Goal: Task Accomplishment & Management: Manage account settings

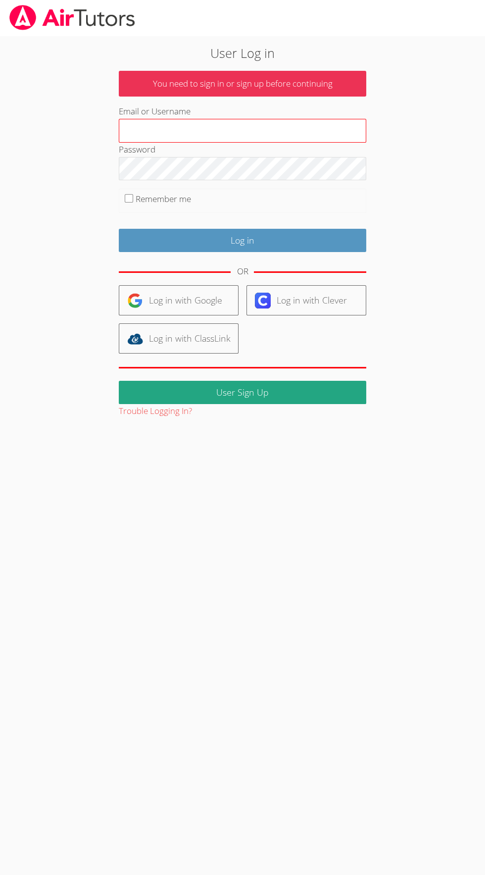
click at [154, 127] on input "Email or Username" at bounding box center [243, 131] width 248 height 24
click at [128, 198] on input "Remember me" at bounding box center [129, 198] width 8 height 8
checkbox input "true"
click at [144, 127] on input "Email or Username" at bounding box center [243, 131] width 248 height 24
type input "educator.amelia.roberson@gmail.com"
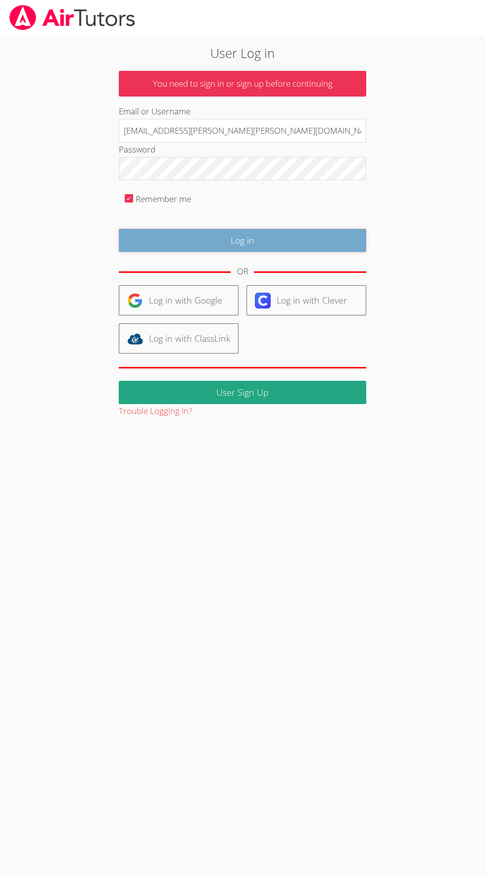
click at [291, 244] on input "Log in" at bounding box center [243, 240] width 248 height 23
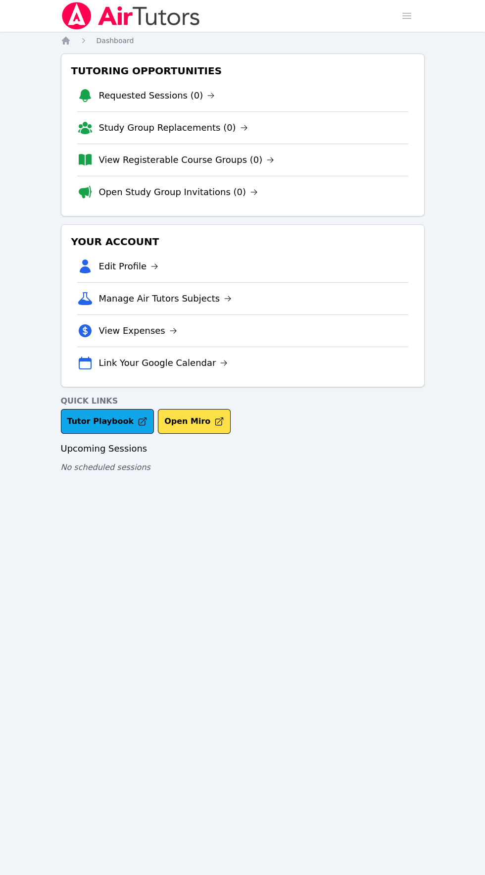
click at [39, 121] on div "Home Sessions Study Groups Students Messages Open user menu Amelia Roberson Ope…" at bounding box center [242, 437] width 485 height 875
click at [112, 160] on link "View Registerable Course Groups (0)" at bounding box center [187, 160] width 176 height 14
